Goal: Task Accomplishment & Management: Complete application form

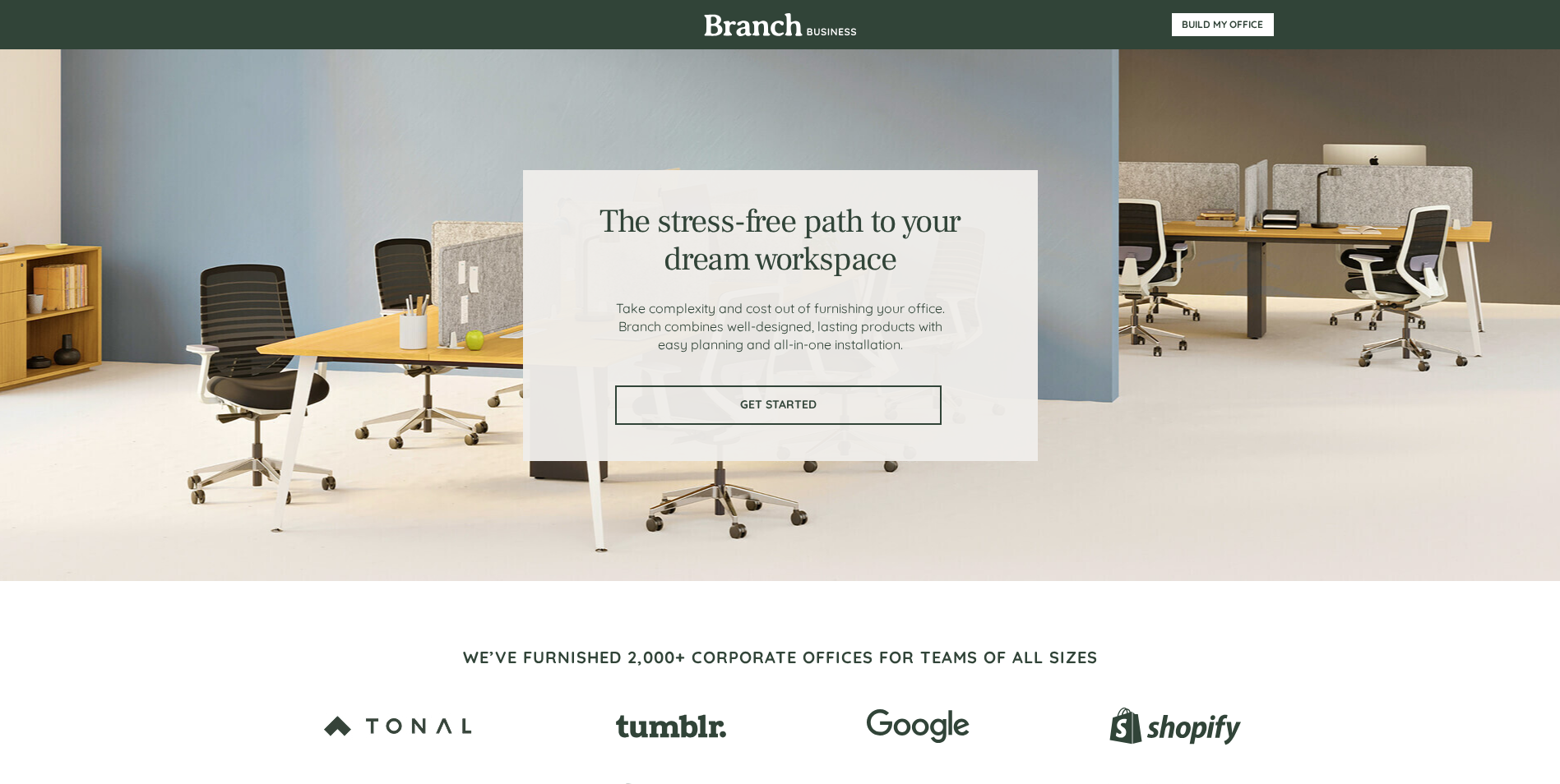
click at [872, 397] on link "GET STARTED" at bounding box center [779, 405] width 327 height 39
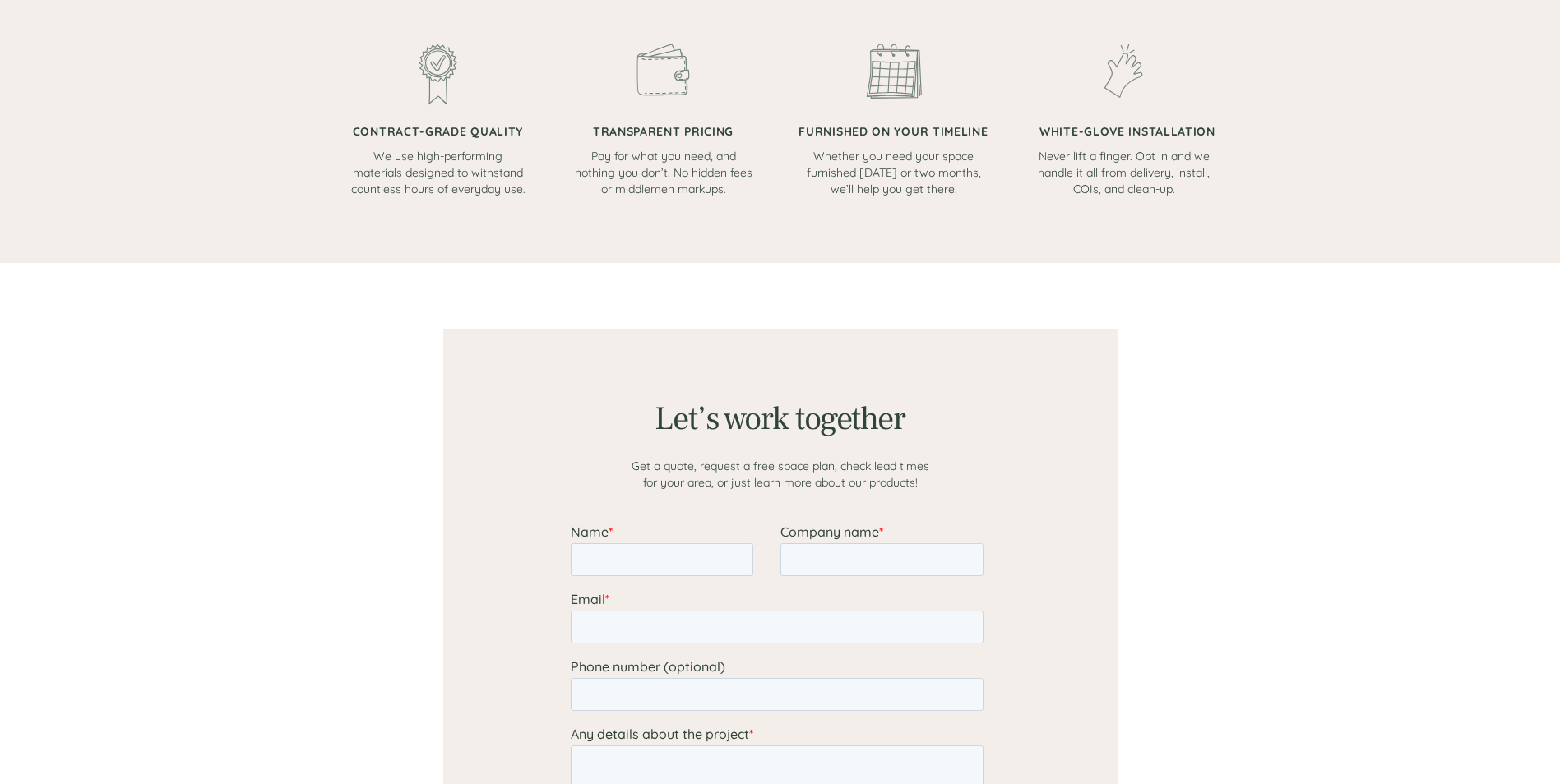
scroll to position [1276, 0]
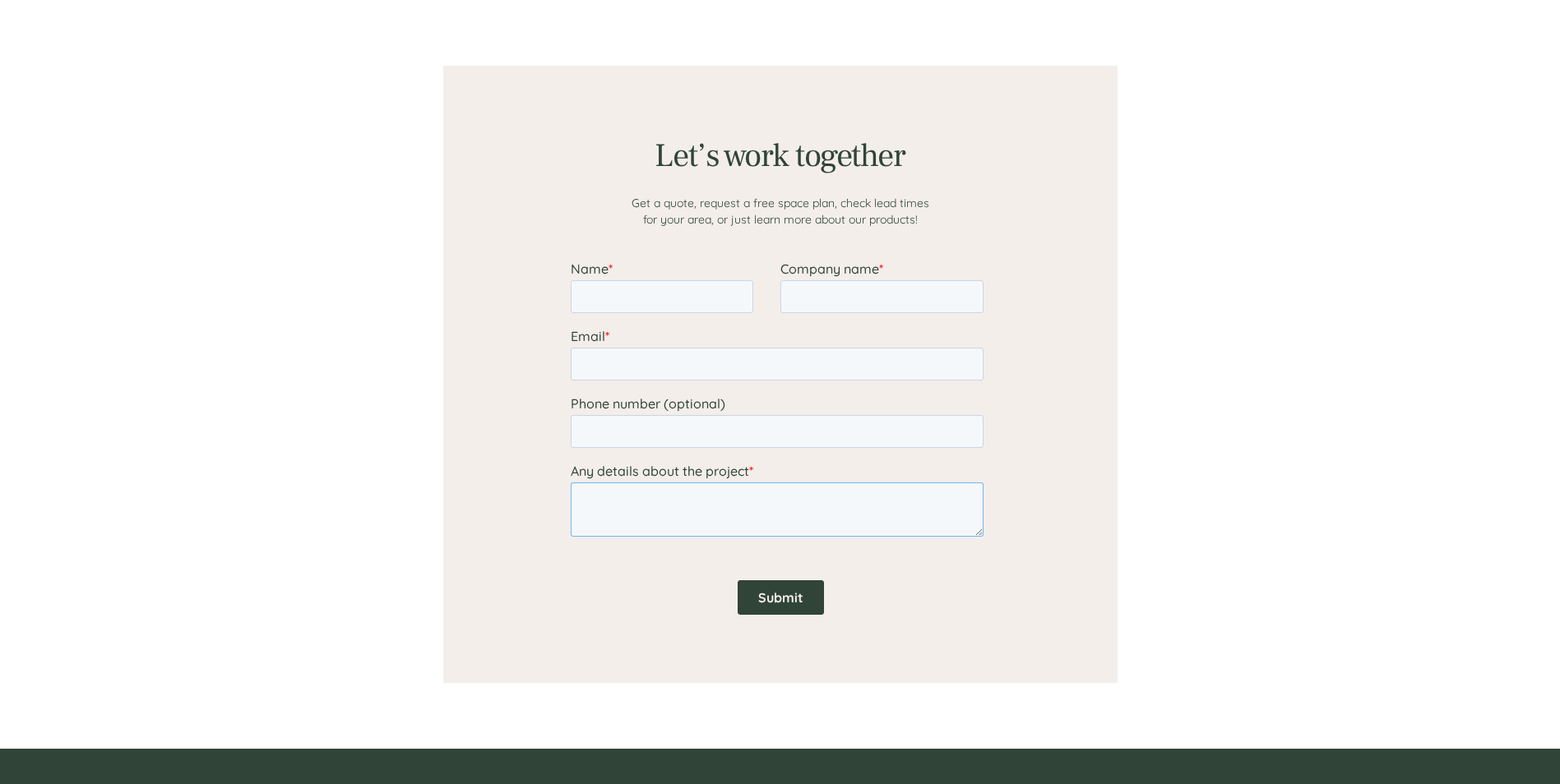
click at [837, 511] on textarea "Any details about the project *" at bounding box center [777, 510] width 413 height 54
paste textarea "The contractor shall: 1. Design, fabricate, and install an accessible visitor c…"
click at [586, 496] on textarea "Any details about the project *" at bounding box center [777, 510] width 413 height 54
paste textarea "is preparing for the FY 26 budget/contracting season."
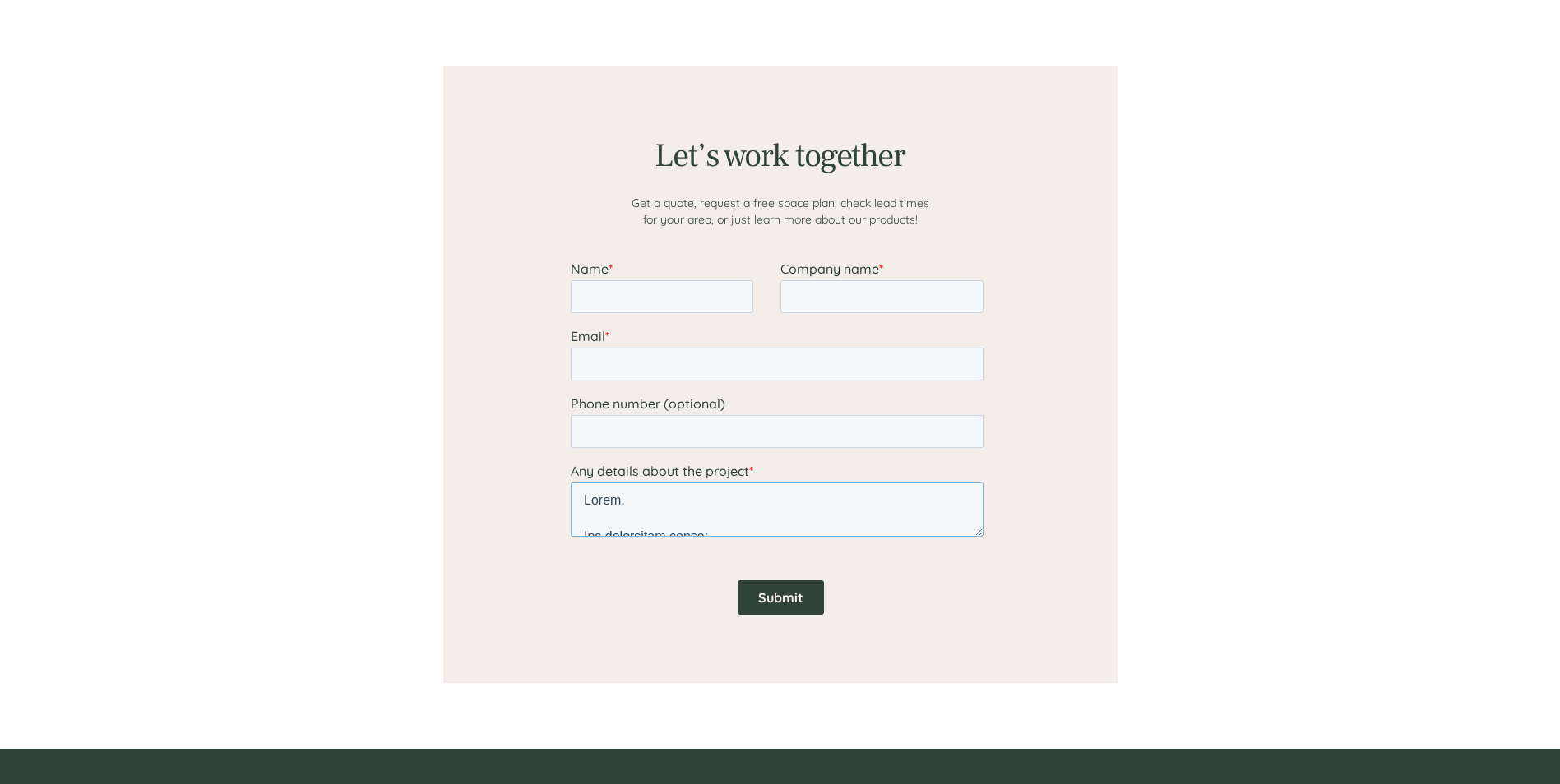
paste textarea "[GEOGRAPHIC_DATA]"
drag, startPoint x: 618, startPoint y: 500, endPoint x: 579, endPoint y: 499, distance: 39.0
click at [579, 499] on textarea "Any details about the project *" at bounding box center [777, 510] width 413 height 54
paste textarea "[GEOGRAPHIC_DATA] is preparing for the FY 26 budget/contracting season. Could y…"
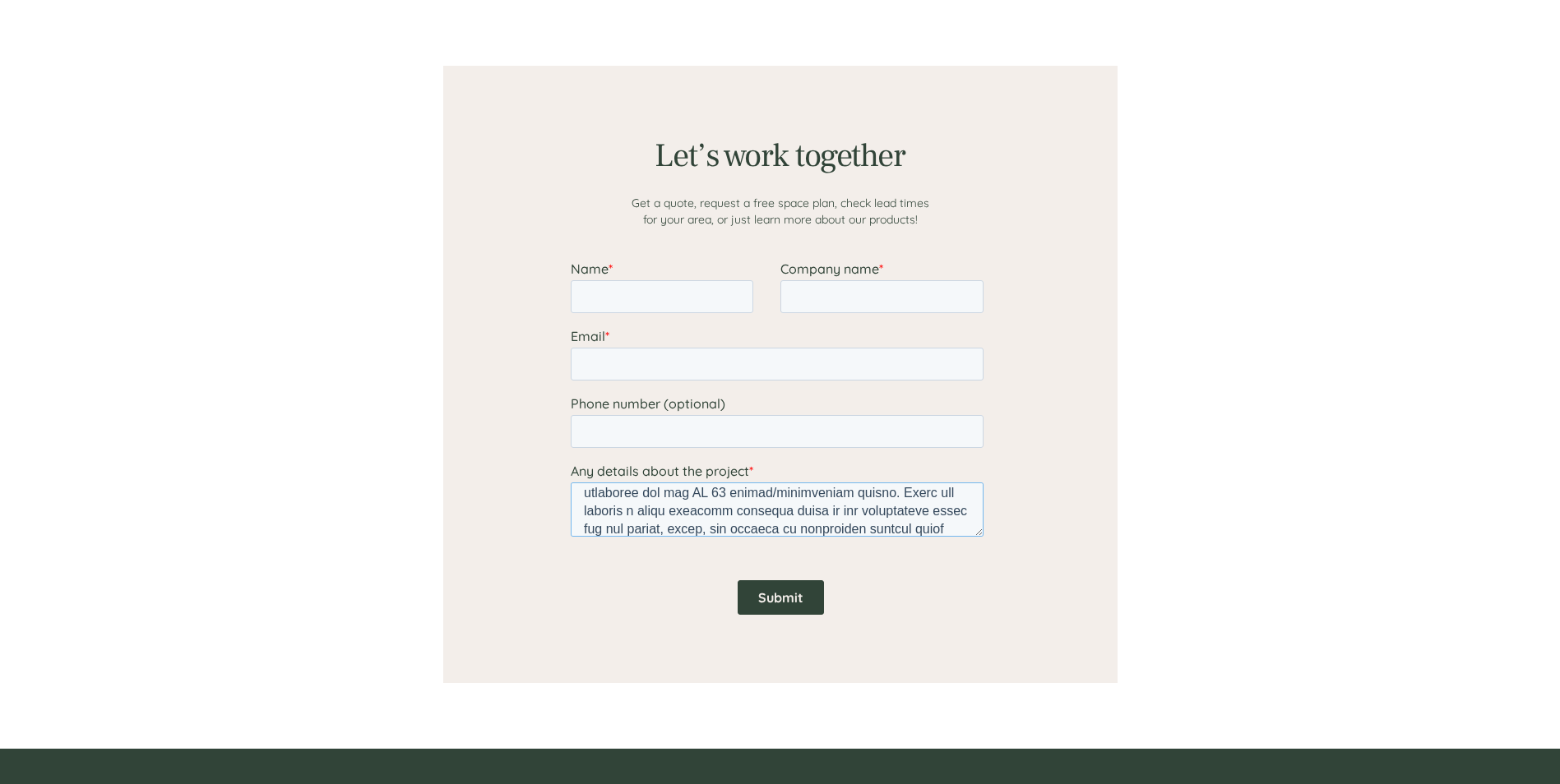
scroll to position [43, 0]
type textarea "Hello, [GEOGRAPHIC_DATA] is preparing for the FY 26 budget/contracting season. …"
click at [689, 304] on input "Name *" at bounding box center [661, 297] width 183 height 33
type input "[PERSON_NAME]"
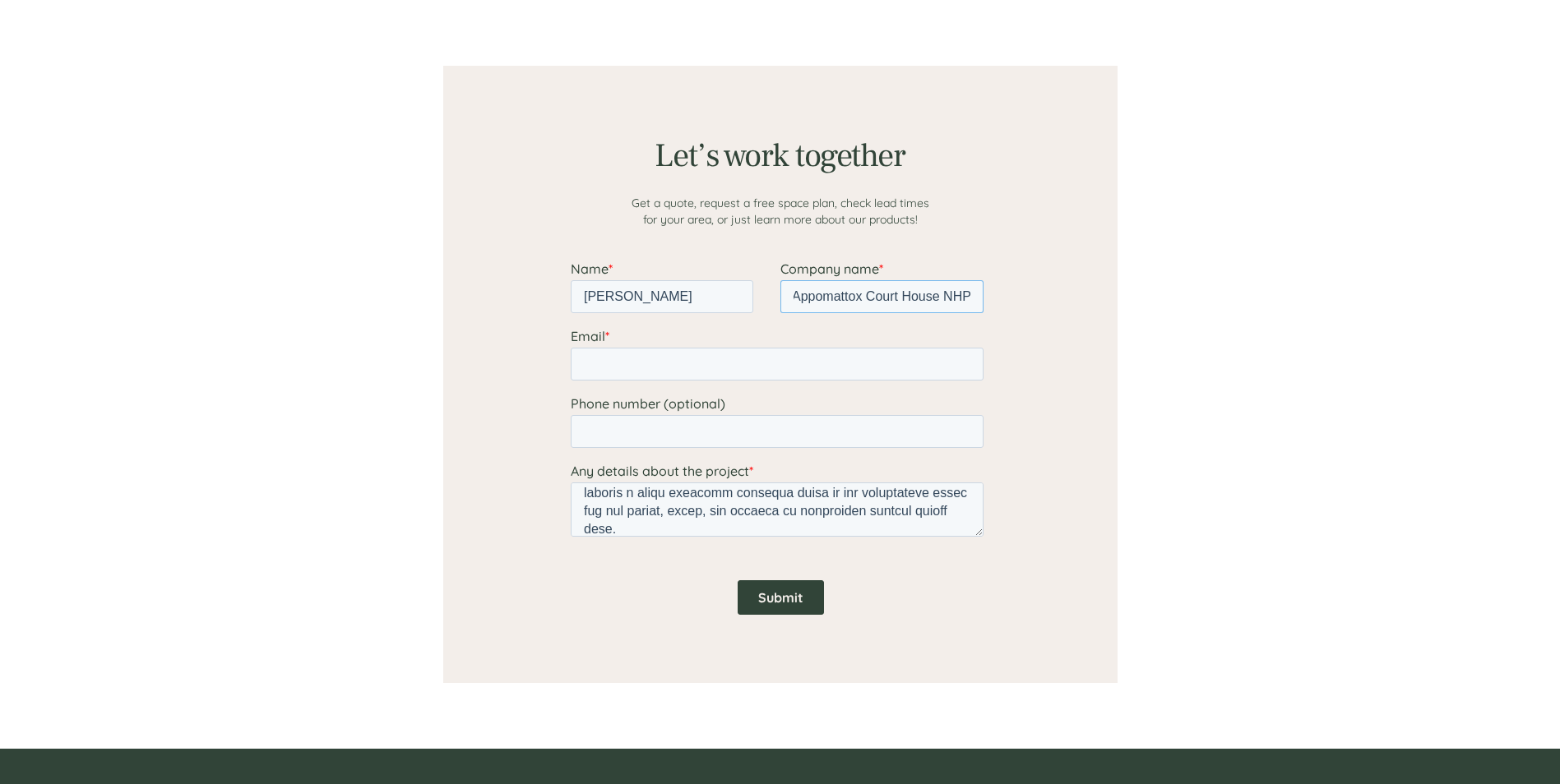
type input "Appomattox Court House NHP"
click at [671, 365] on input "Email *" at bounding box center [777, 364] width 413 height 33
type input "[PERSON_NAME][EMAIL_ADDRESS][DOMAIN_NAME]"
click at [773, 592] on input "Submit" at bounding box center [780, 598] width 86 height 35
